Goal: Task Accomplishment & Management: Manage account settings

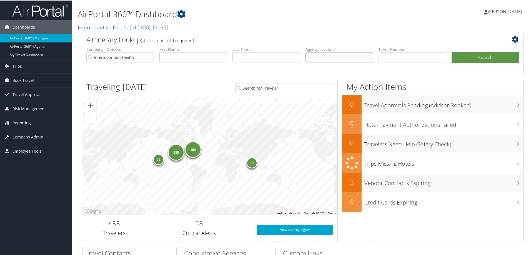
click at [322, 57] on input "text" at bounding box center [340, 57] width 68 height 10
click at [325, 60] on input "text" at bounding box center [340, 57] width 68 height 10
paste input "DL73J2"
drag, startPoint x: 322, startPoint y: 59, endPoint x: 308, endPoint y: 58, distance: 14.8
click at [308, 58] on input "DL73J2" at bounding box center [340, 57] width 68 height 10
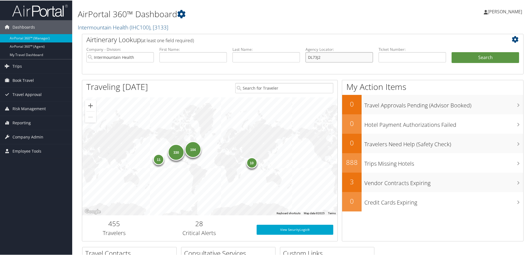
click at [340, 60] on input "DL73J2" at bounding box center [340, 57] width 68 height 10
type input "DL73J2"
click at [477, 56] on button "Search" at bounding box center [486, 57] width 68 height 11
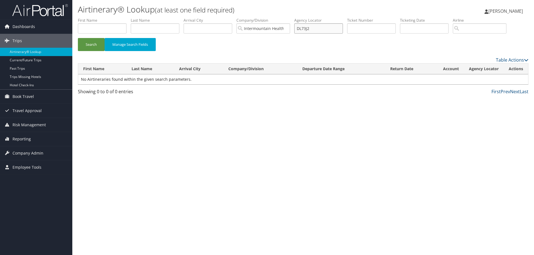
drag, startPoint x: 316, startPoint y: 28, endPoint x: 296, endPoint y: 26, distance: 19.8
click at [296, 18] on ul "First Name Last Name Departure City Arrival City Company/Division Intermountain…" at bounding box center [303, 18] width 450 height 0
click at [358, 29] on input "text" at bounding box center [371, 28] width 49 height 10
paste input "006 7311 670899"
click at [95, 44] on button "Search" at bounding box center [91, 44] width 27 height 13
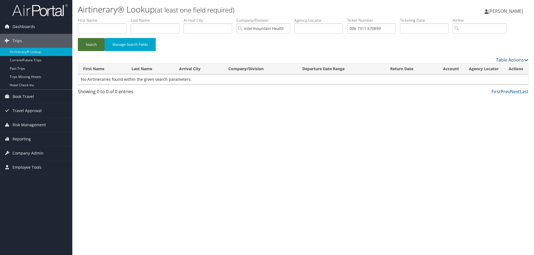
click at [95, 44] on button "Search" at bounding box center [91, 44] width 27 height 13
click at [360, 28] on input "006 7311 670899" at bounding box center [371, 28] width 49 height 10
click at [369, 26] on input "0067311 670899" at bounding box center [371, 28] width 49 height 10
type input "0067311670899"
click at [93, 43] on button "Search" at bounding box center [91, 44] width 27 height 13
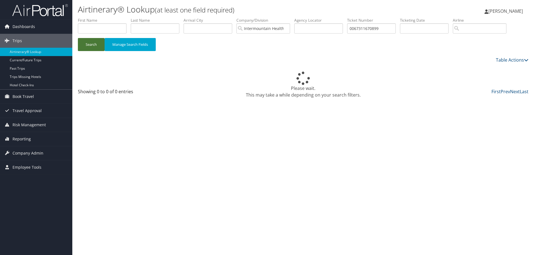
click at [93, 43] on button "Search" at bounding box center [91, 44] width 27 height 13
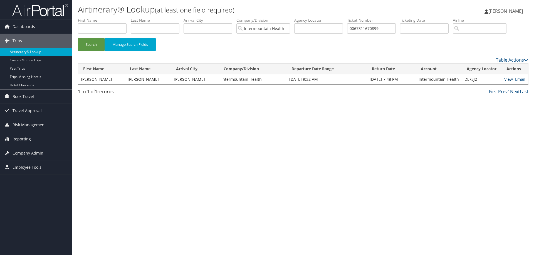
click at [505, 81] on link "View" at bounding box center [508, 79] width 9 height 5
drag, startPoint x: 349, startPoint y: 28, endPoint x: 343, endPoint y: 28, distance: 5.6
click at [345, 18] on ul "First Name Last Name Departure City Arrival City Company/Division Intermountain…" at bounding box center [303, 18] width 450 height 0
click at [307, 25] on input "text" at bounding box center [318, 28] width 49 height 10
paste input "CFT1VM"
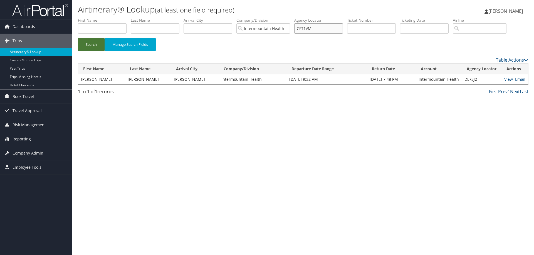
type input "CFT1VM"
click at [92, 43] on button "Search" at bounding box center [91, 44] width 27 height 13
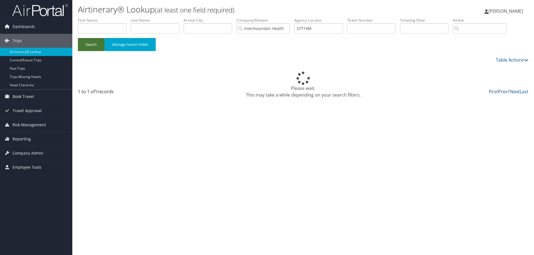
click at [93, 43] on button "Search" at bounding box center [91, 44] width 27 height 13
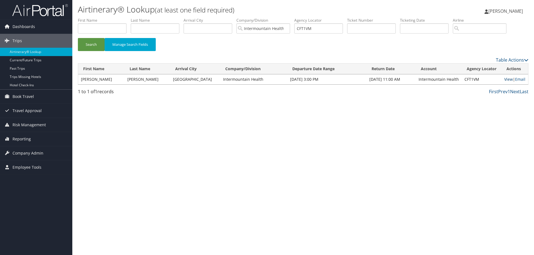
click at [507, 81] on link "View" at bounding box center [508, 79] width 9 height 5
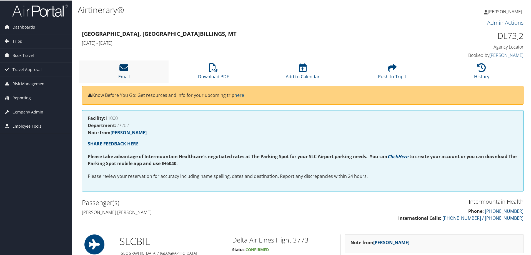
click at [123, 68] on icon at bounding box center [123, 67] width 9 height 9
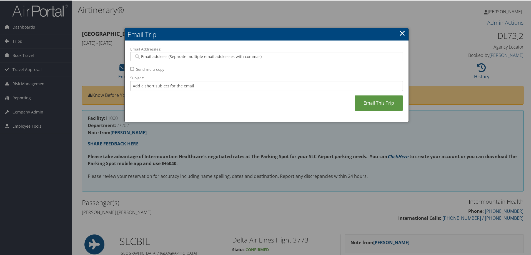
click at [150, 57] on input "Email Address(es):" at bounding box center [266, 56] width 265 height 6
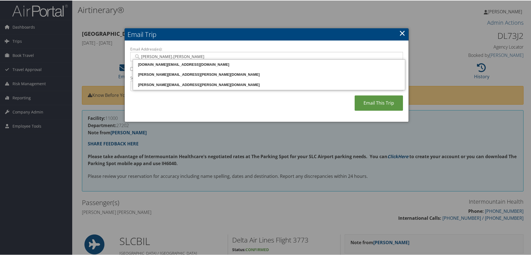
type input "[PERSON_NAME].[PERSON_NAME]"
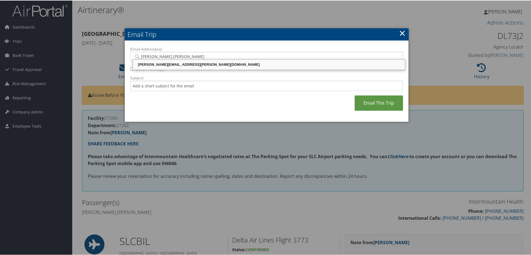
click at [155, 63] on div "[PERSON_NAME][EMAIL_ADDRESS][PERSON_NAME][DOMAIN_NAME]" at bounding box center [269, 64] width 270 height 6
type input "[PERSON_NAME][EMAIL_ADDRESS][PERSON_NAME][DOMAIN_NAME]"
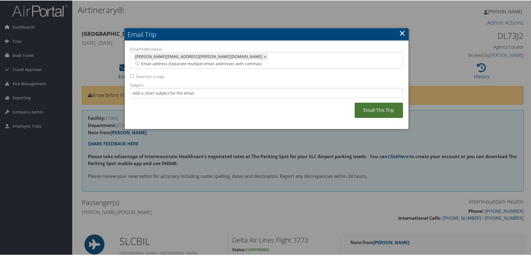
click at [366, 102] on link "Email This Trip" at bounding box center [379, 109] width 48 height 15
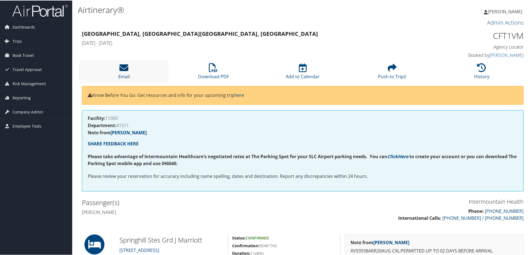
click at [128, 70] on icon at bounding box center [123, 67] width 9 height 9
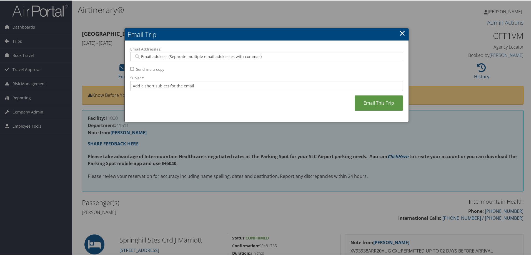
click at [150, 57] on input "Email Address(es):" at bounding box center [266, 56] width 265 height 6
type input "alesia.ivers@"
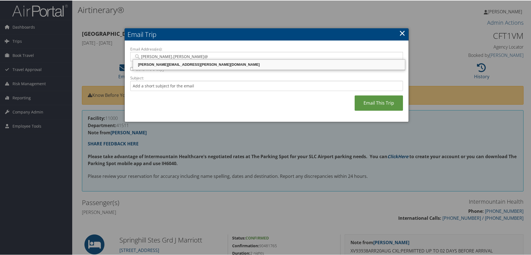
click at [157, 65] on div "ALESIA.IVERS@IMAIL.ORG" at bounding box center [269, 64] width 270 height 6
type input "ALESIA.IVERS@IMAIL.ORG"
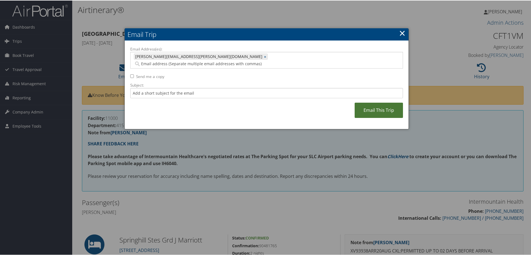
click at [382, 102] on link "Email This Trip" at bounding box center [379, 109] width 48 height 15
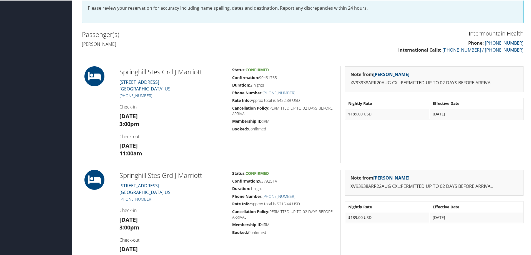
scroll to position [195, 0]
